Goal: Transaction & Acquisition: Purchase product/service

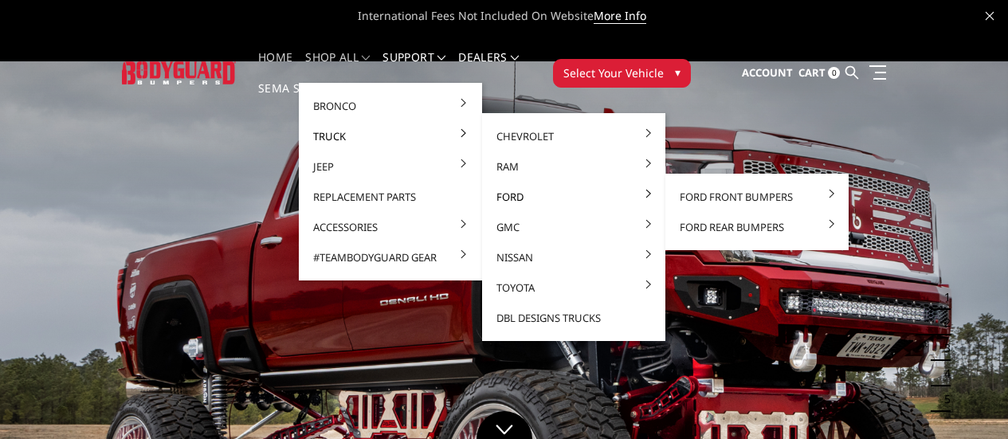
click at [489, 194] on link "Ford" at bounding box center [574, 197] width 171 height 30
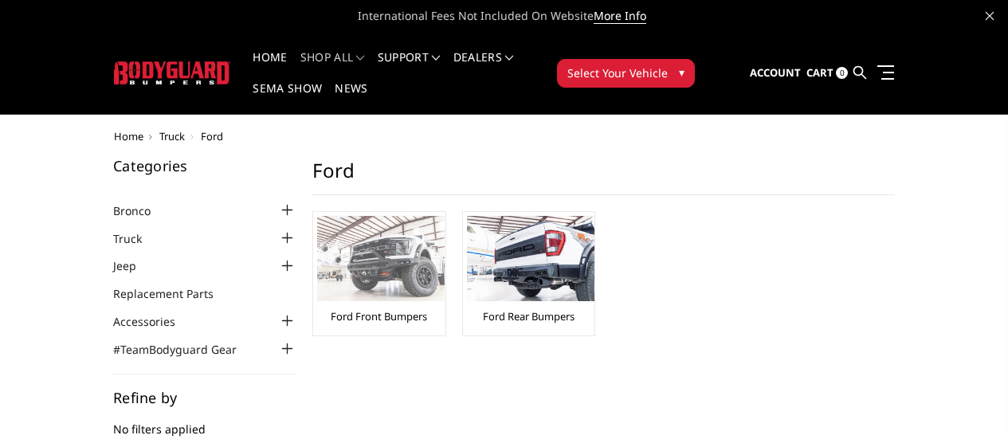
click at [317, 220] on img at bounding box center [381, 258] width 128 height 85
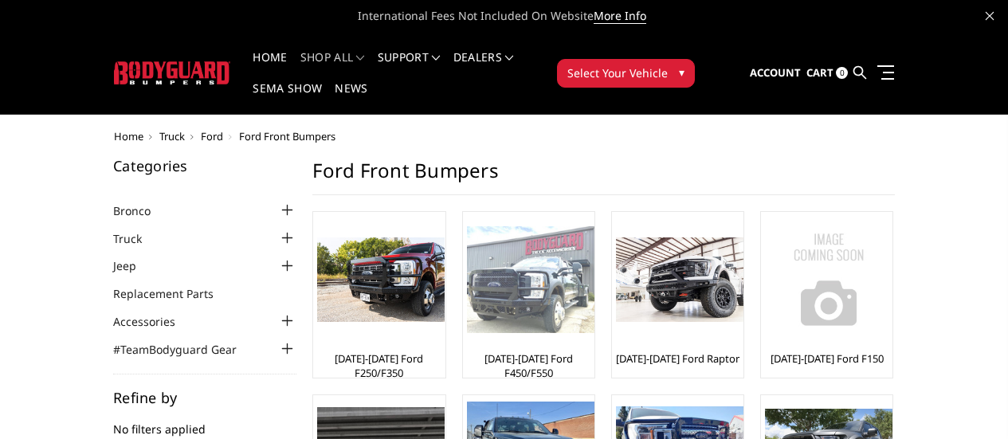
click at [467, 271] on img at bounding box center [531, 280] width 128 height 108
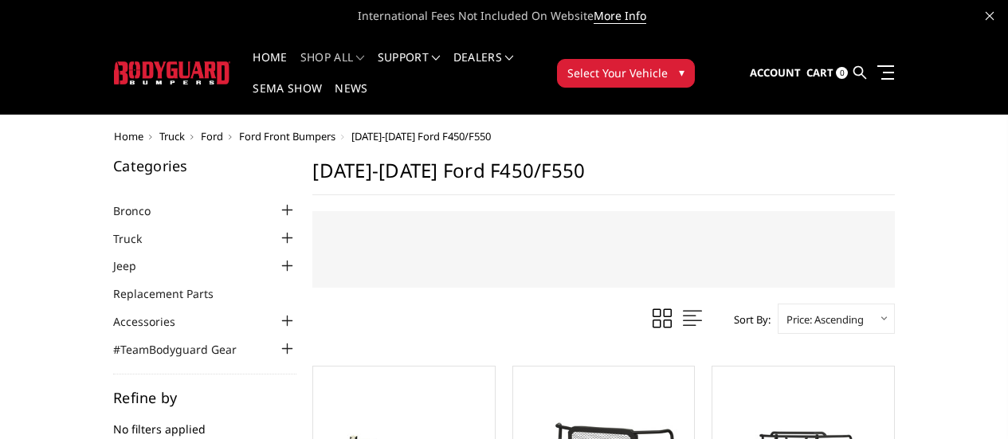
click at [439, 304] on div "Sort By: Featured Items Newest Items Best Selling A to Z Z to A By Review Price…" at bounding box center [603, 319] width 583 height 30
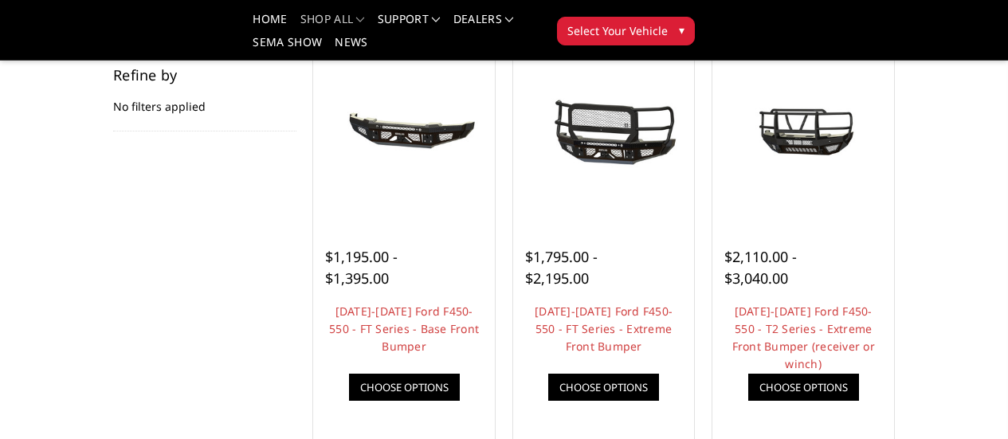
scroll to position [319, 0]
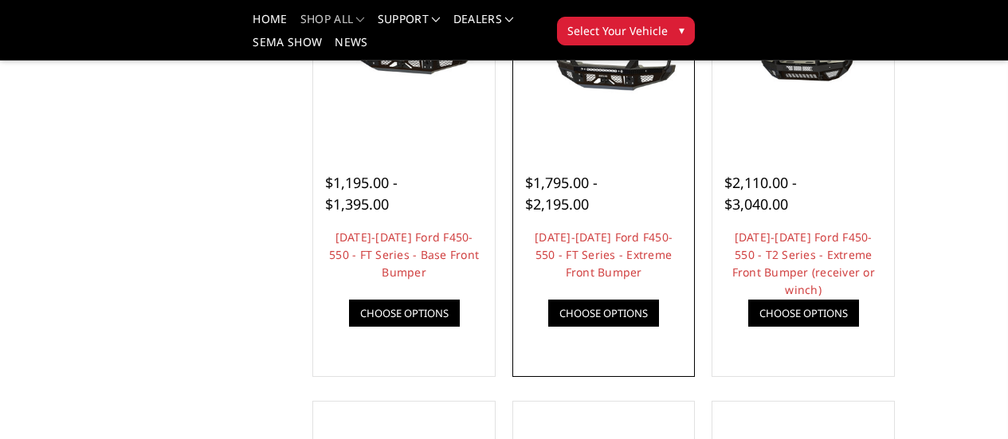
click at [0, 0] on img at bounding box center [0, 0] width 0 height 0
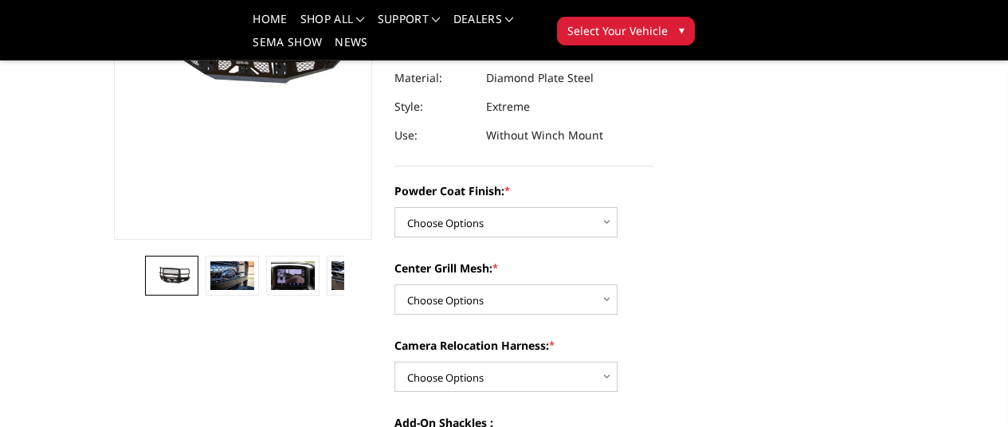
scroll to position [159, 0]
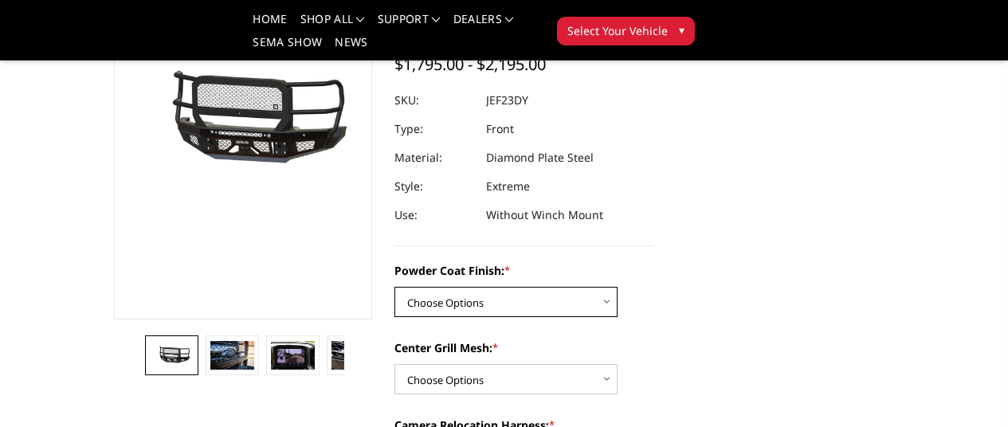
click at [579, 287] on select "Choose Options Bare Metal Gloss Black Powder Coat Textured Black Powder Coat" at bounding box center [506, 302] width 223 height 30
select select "3271"
click at [395, 287] on select "Choose Options Bare Metal Gloss Black Powder Coat Textured Black Powder Coat" at bounding box center [506, 302] width 223 height 30
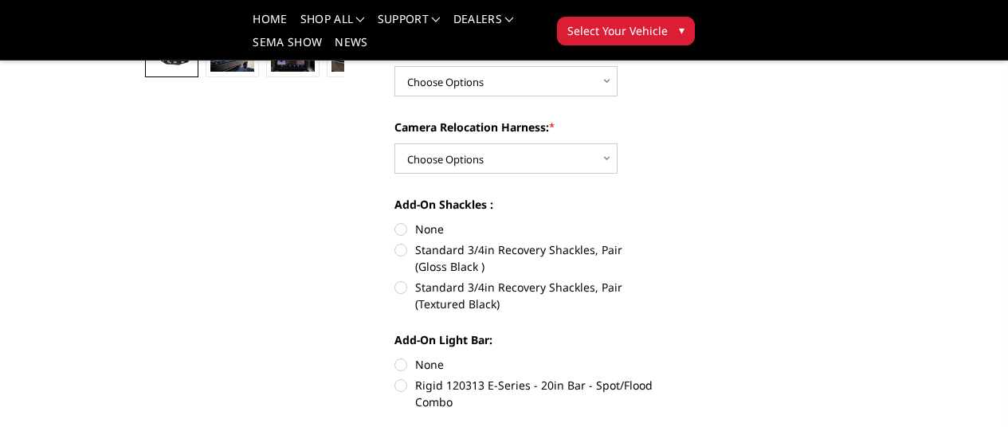
scroll to position [399, 0]
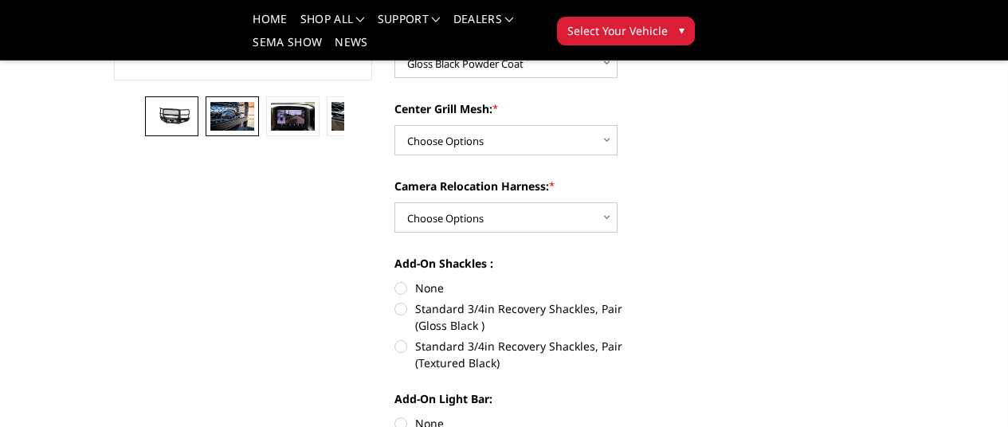
click at [210, 131] on img at bounding box center [231, 116] width 43 height 29
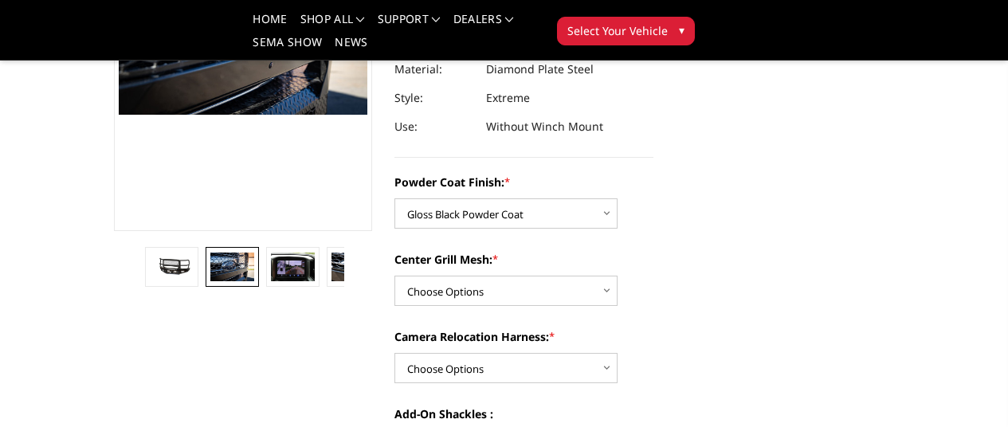
scroll to position [205, 0]
